Goal: Task Accomplishment & Management: Use online tool/utility

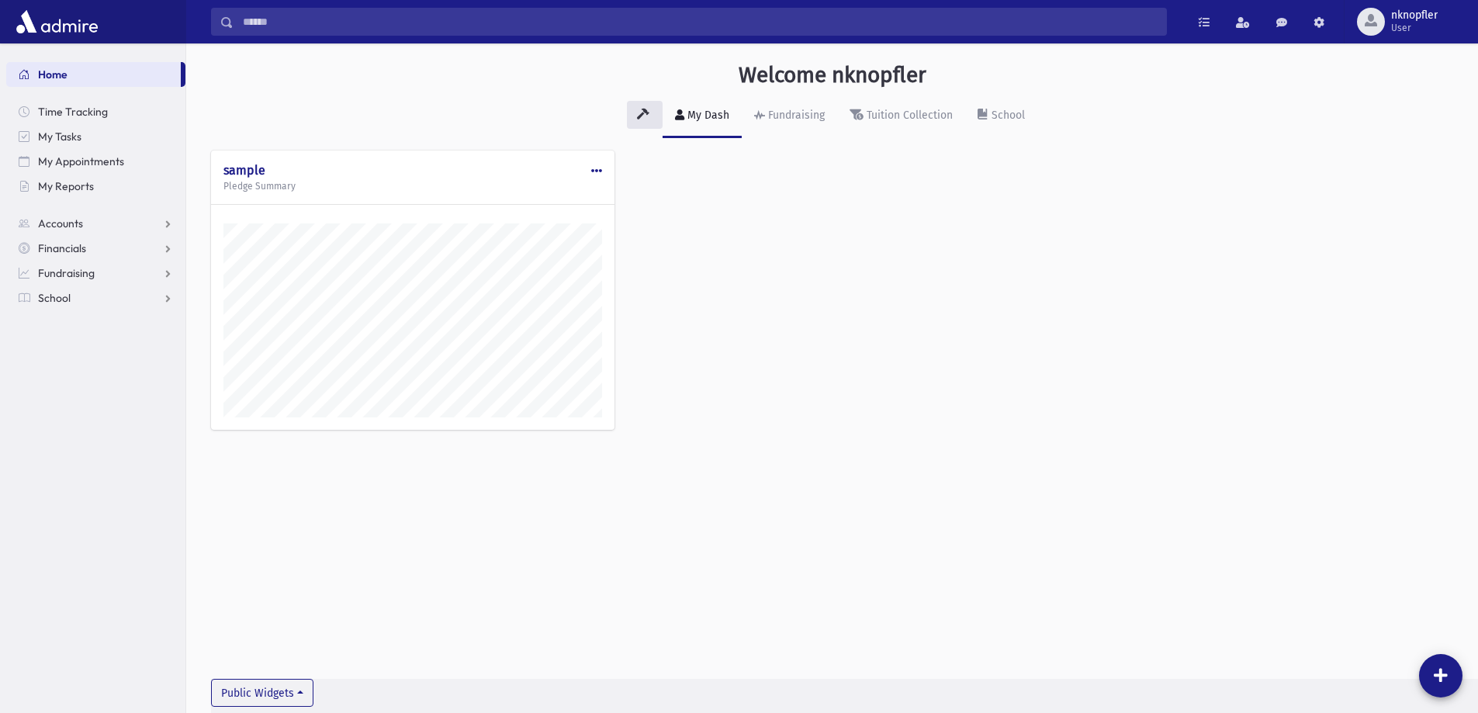
scroll to position [705, 1292]
click at [79, 297] on link "School" at bounding box center [95, 298] width 179 height 25
drag, startPoint x: 85, startPoint y: 341, endPoint x: 88, endPoint y: 372, distance: 30.4
click at [85, 342] on span "Attendance" at bounding box center [75, 348] width 57 height 14
click at [89, 372] on link "Entry" at bounding box center [95, 372] width 179 height 25
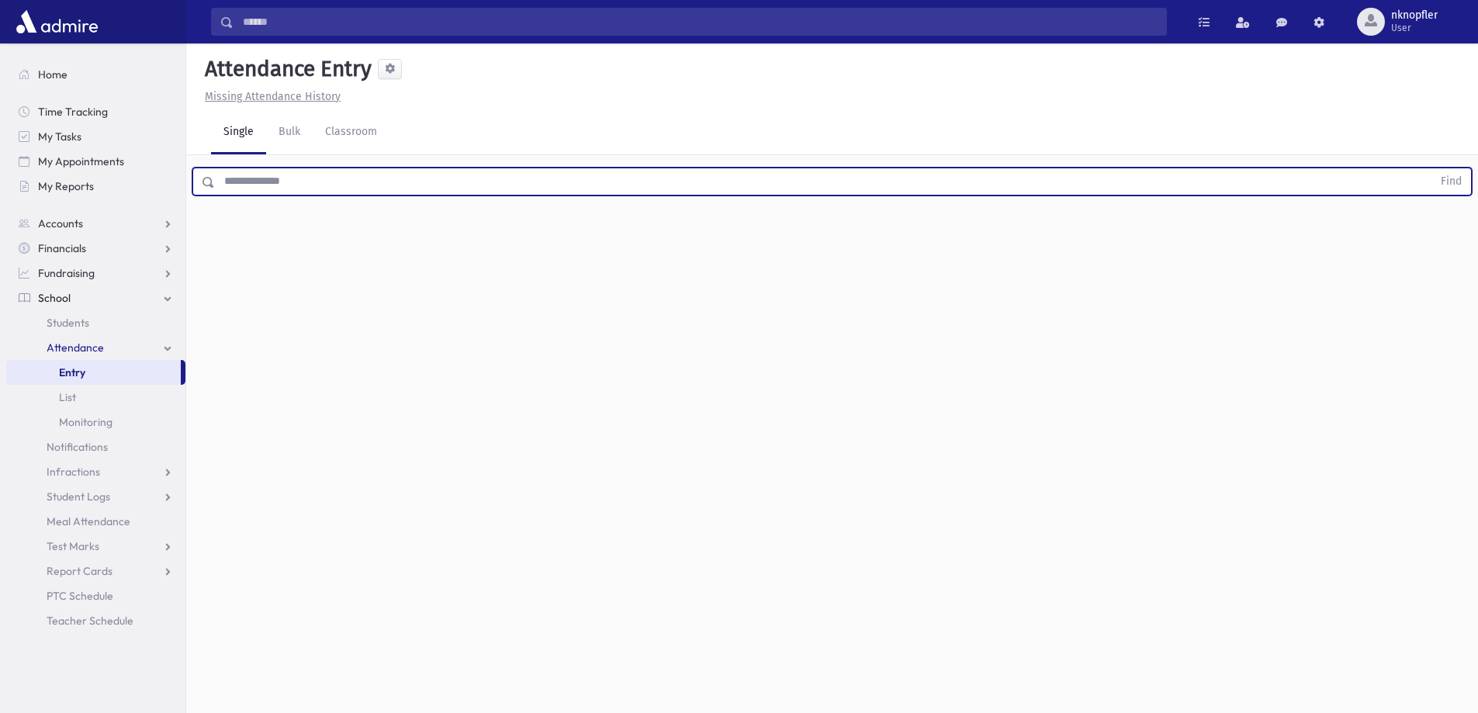
click at [296, 178] on input "text" at bounding box center [823, 182] width 1217 height 28
type input "*******"
click at [1432, 168] on button "Find" at bounding box center [1452, 181] width 40 height 26
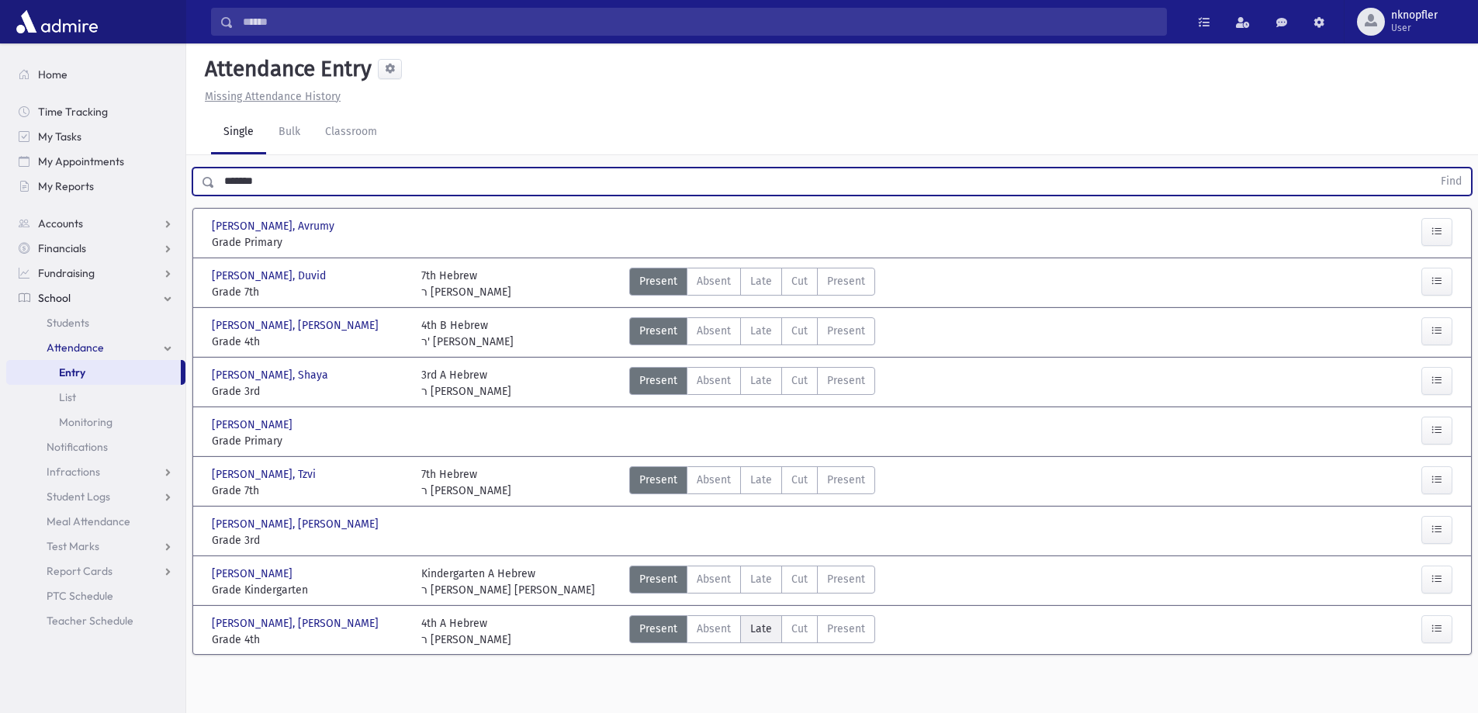
click at [750, 625] on span "Late" at bounding box center [761, 629] width 22 height 16
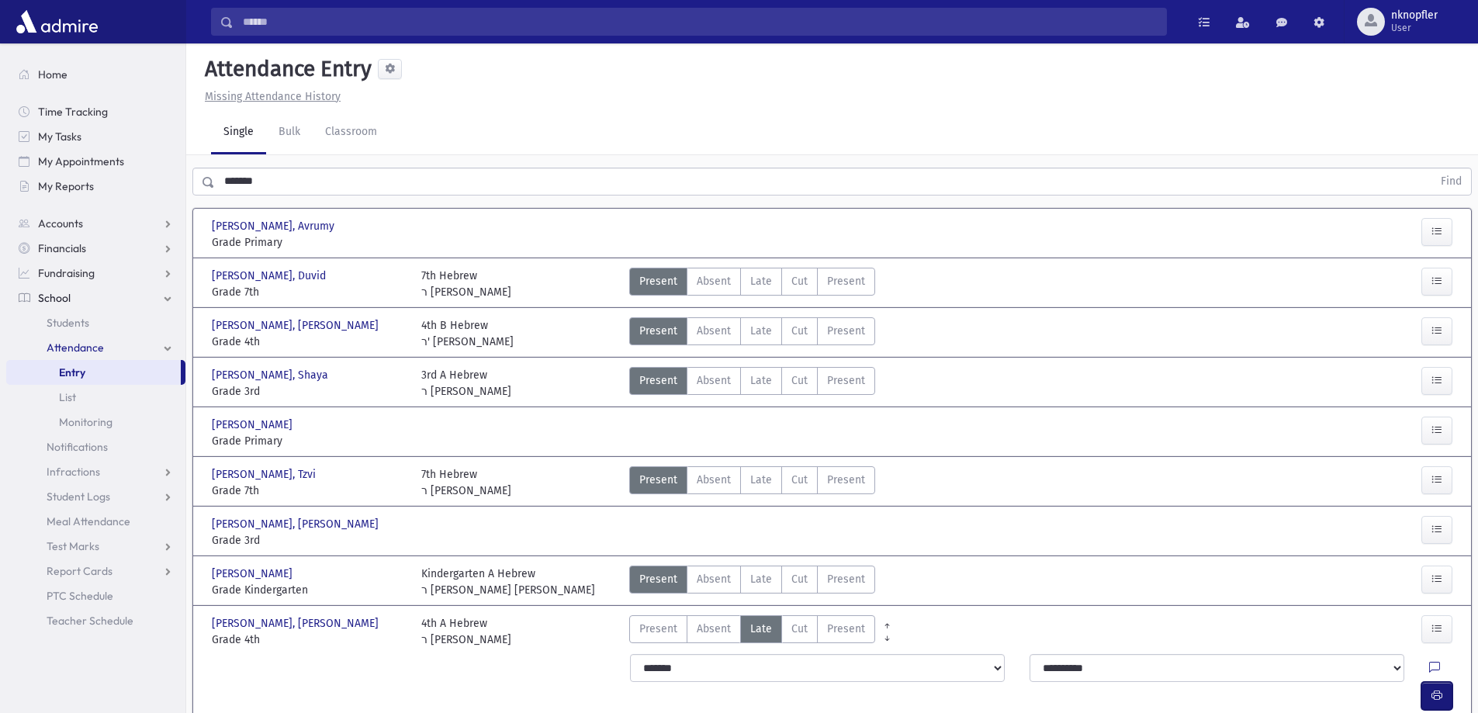
drag, startPoint x: 1427, startPoint y: 665, endPoint x: 1423, endPoint y: 656, distance: 9.4
click at [1428, 682] on button "button" at bounding box center [1437, 696] width 31 height 28
